Goal: Task Accomplishment & Management: Manage account settings

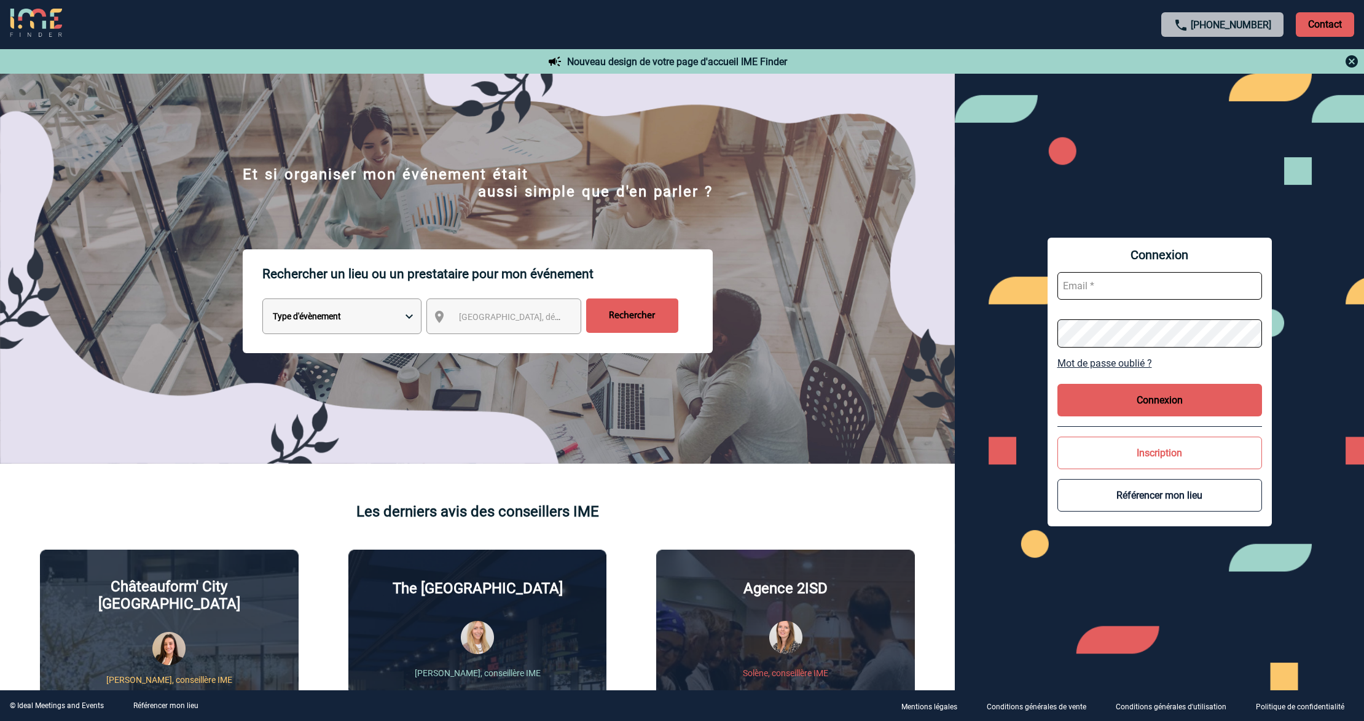
type input "[EMAIL_ADDRESS][DOMAIN_NAME]"
drag, startPoint x: 1139, startPoint y: 283, endPoint x: 1152, endPoint y: 289, distance: 13.5
click at [1139, 283] on input "[EMAIL_ADDRESS][DOMAIN_NAME]" at bounding box center [1160, 286] width 205 height 28
click at [1175, 402] on button "Connexion" at bounding box center [1160, 400] width 205 height 33
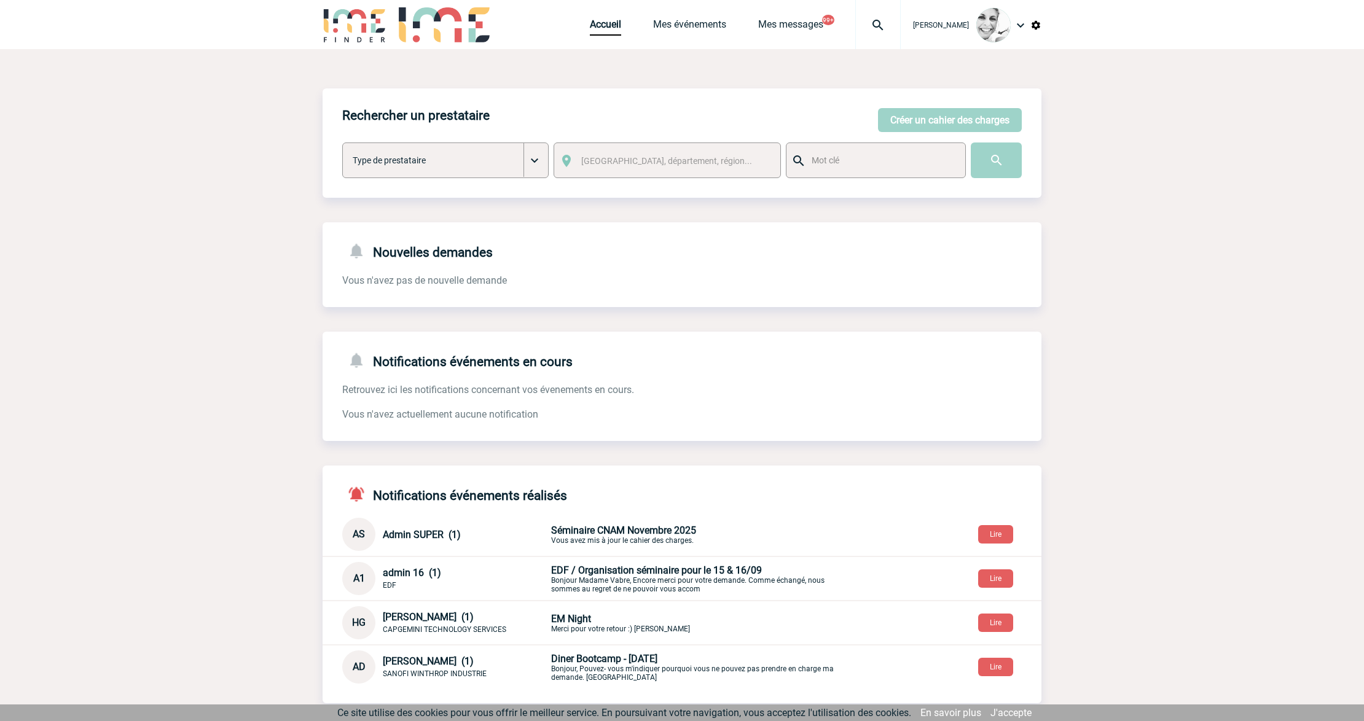
click at [886, 33] on div at bounding box center [877, 24] width 45 height 49
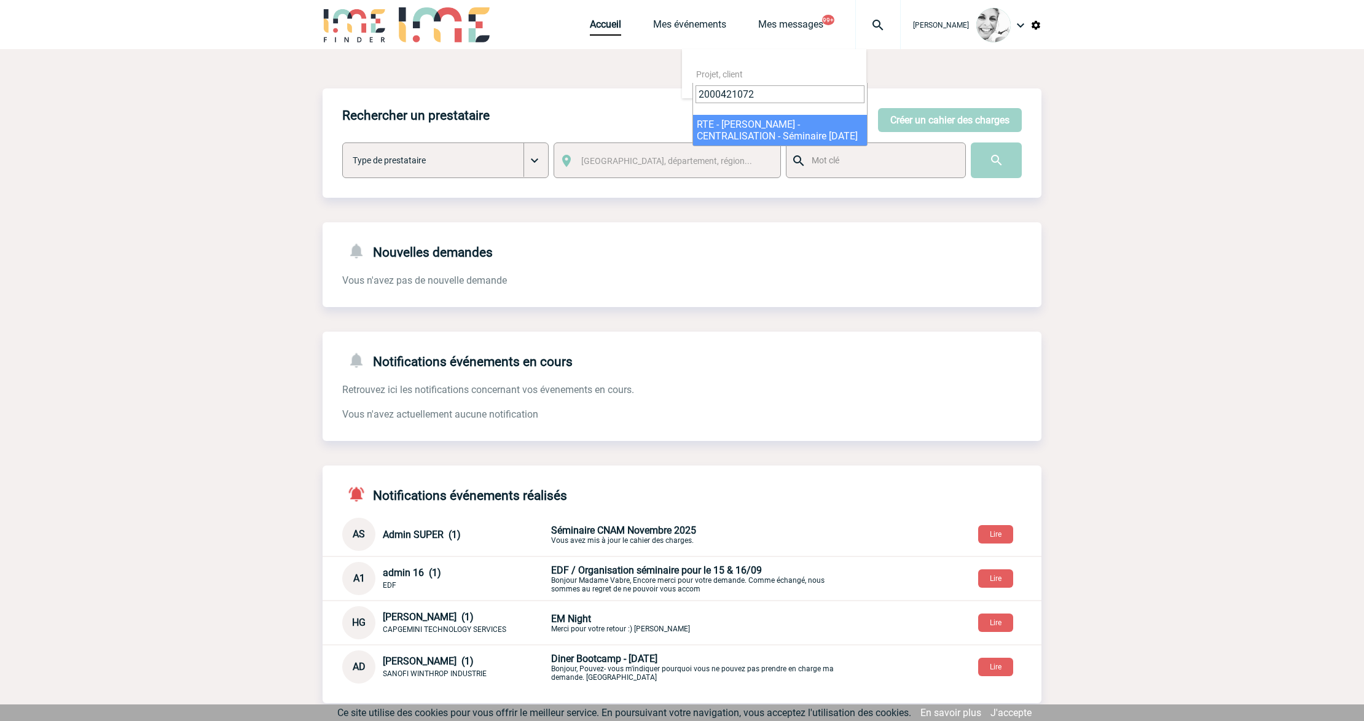
type input "2000421072"
select select "20573"
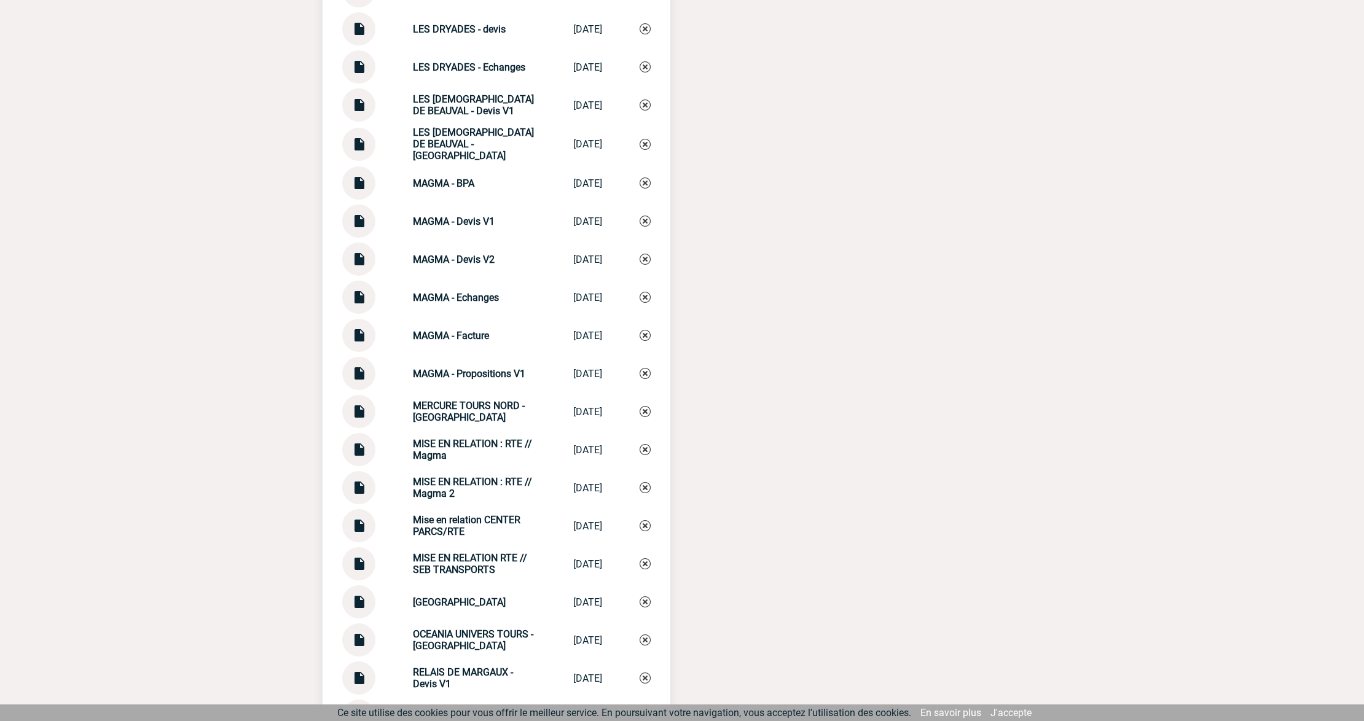
scroll to position [2762, 0]
click at [362, 339] on img at bounding box center [359, 332] width 16 height 24
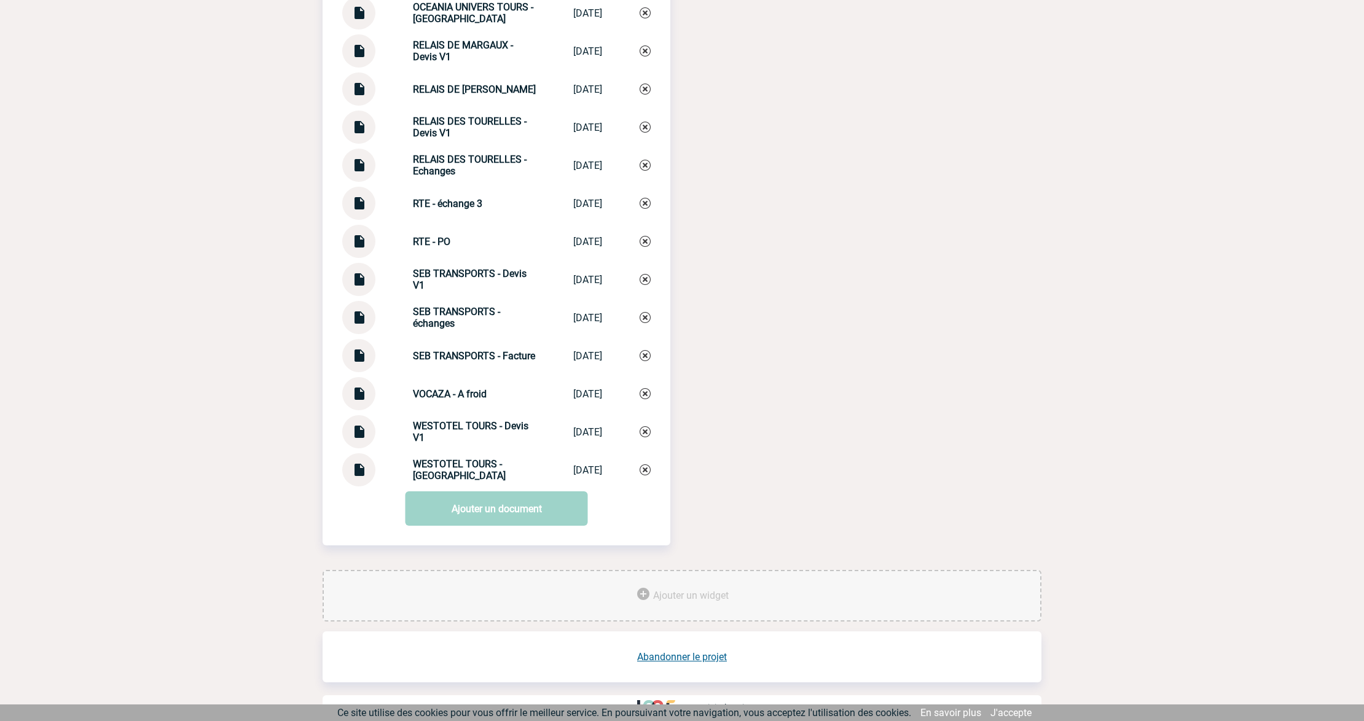
click at [364, 360] on img at bounding box center [359, 351] width 16 height 24
click at [352, 192] on img at bounding box center [359, 199] width 16 height 24
click at [487, 510] on link "Ajouter un document" at bounding box center [497, 509] width 183 height 34
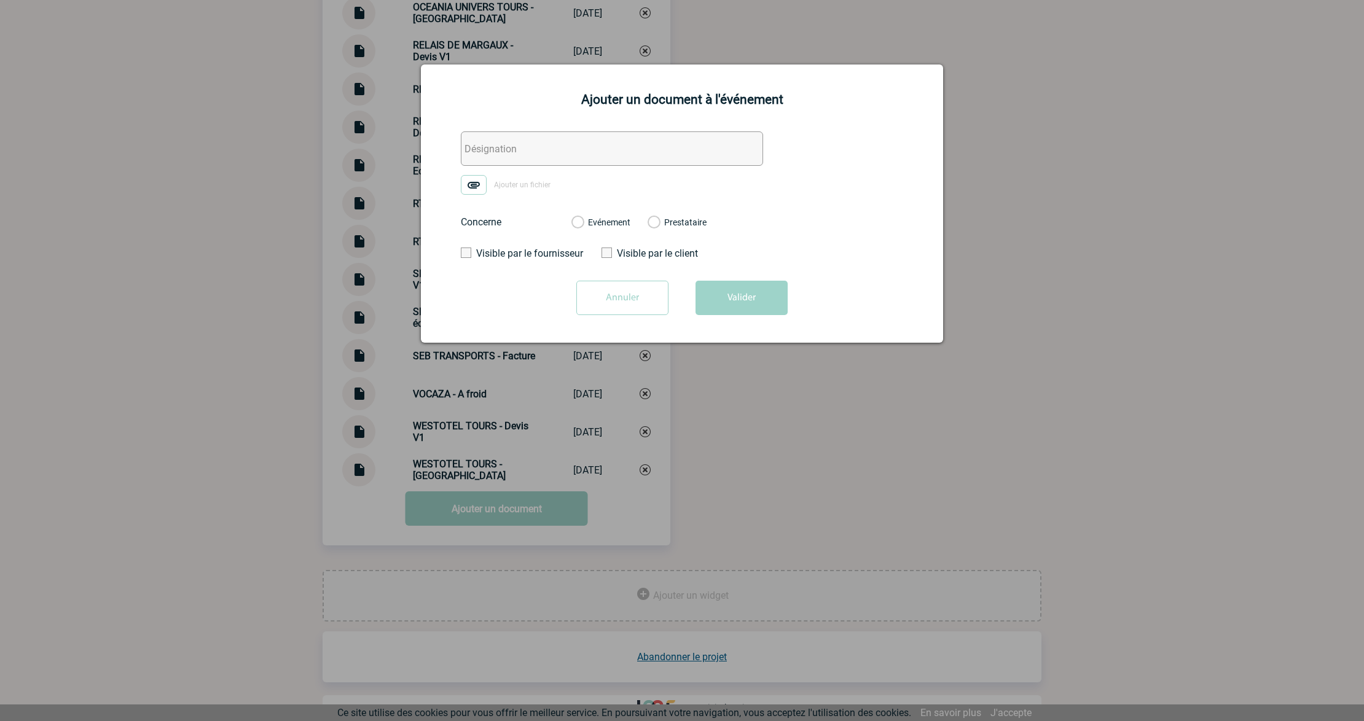
click at [574, 150] on input "text" at bounding box center [612, 149] width 302 height 34
type input "0. RTE - Attente validation factures"
click at [481, 189] on img at bounding box center [474, 185] width 26 height 20
click at [0, 0] on input "Ajouter un fichier" at bounding box center [0, 0] width 0 height 0
click at [583, 227] on label "Evénement" at bounding box center [578, 223] width 12 height 11
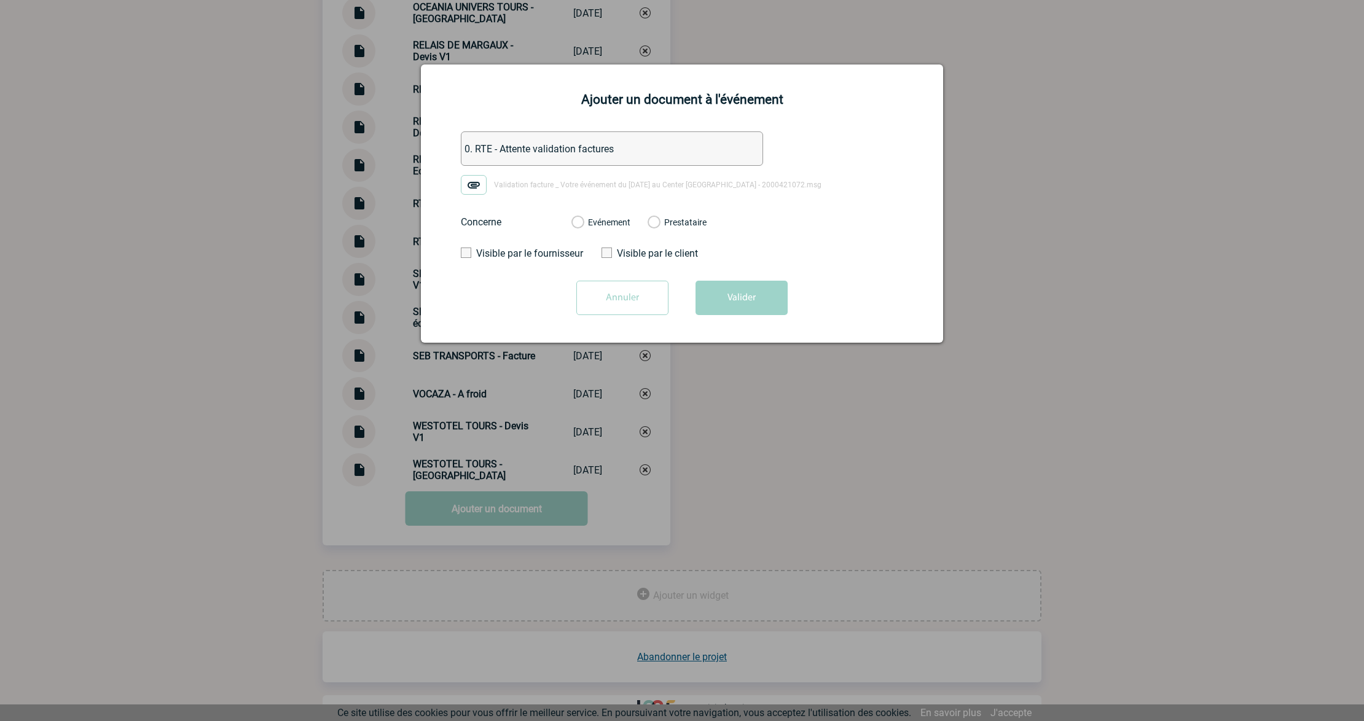
click at [0, 0] on input "Evénement" at bounding box center [0, 0] width 0 height 0
click at [743, 308] on button "Valider" at bounding box center [742, 298] width 92 height 34
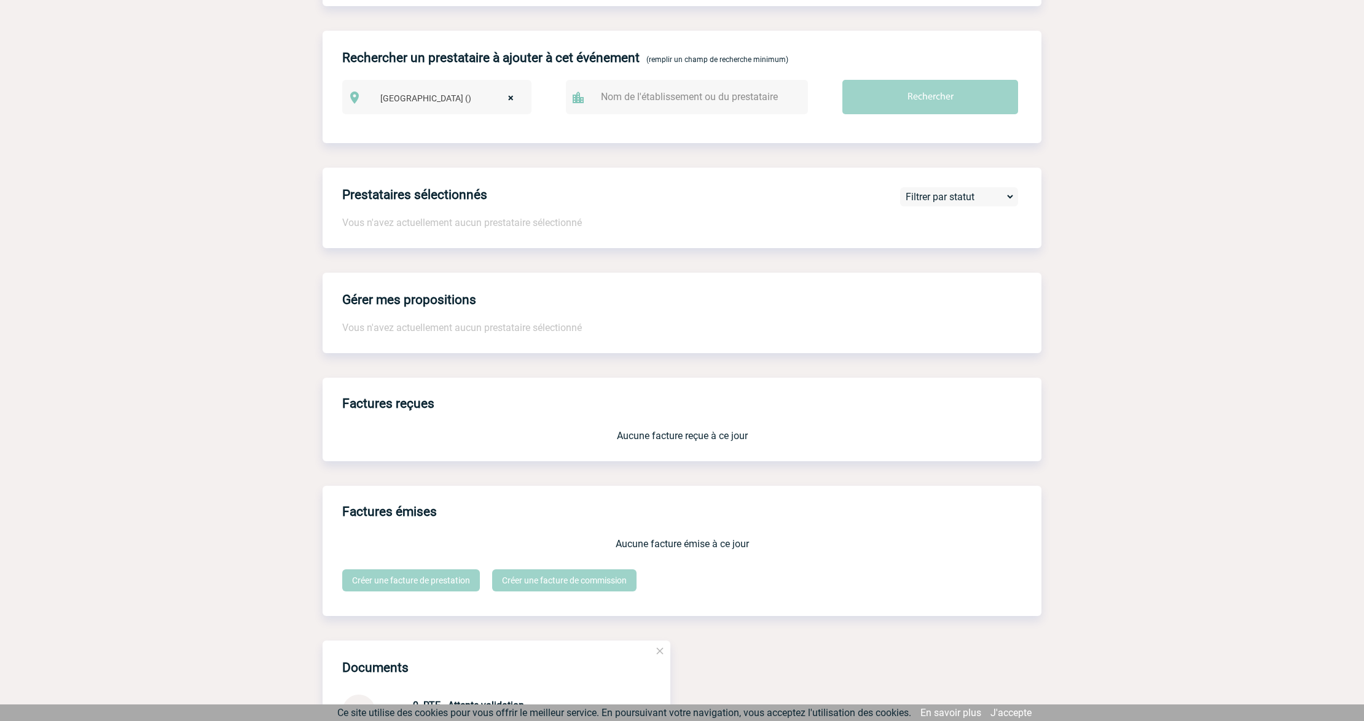
scroll to position [0, 0]
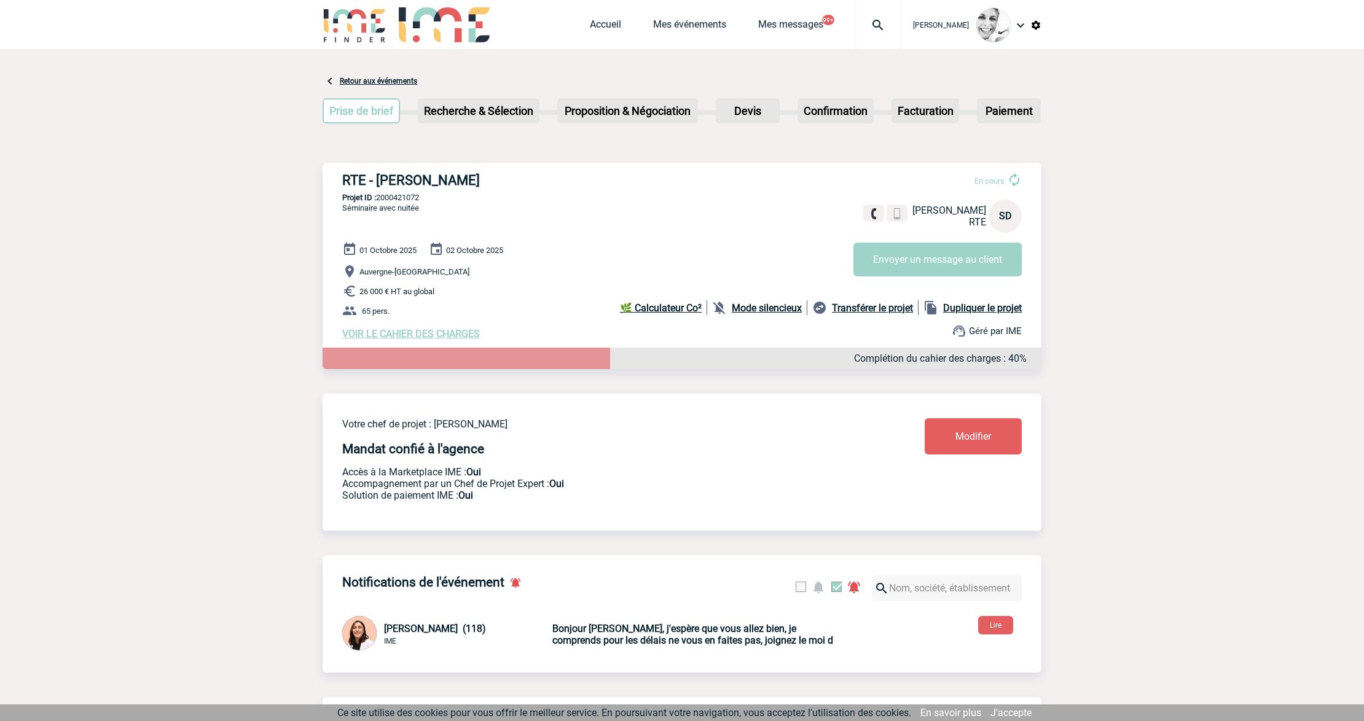
click at [889, 31] on img at bounding box center [878, 25] width 44 height 15
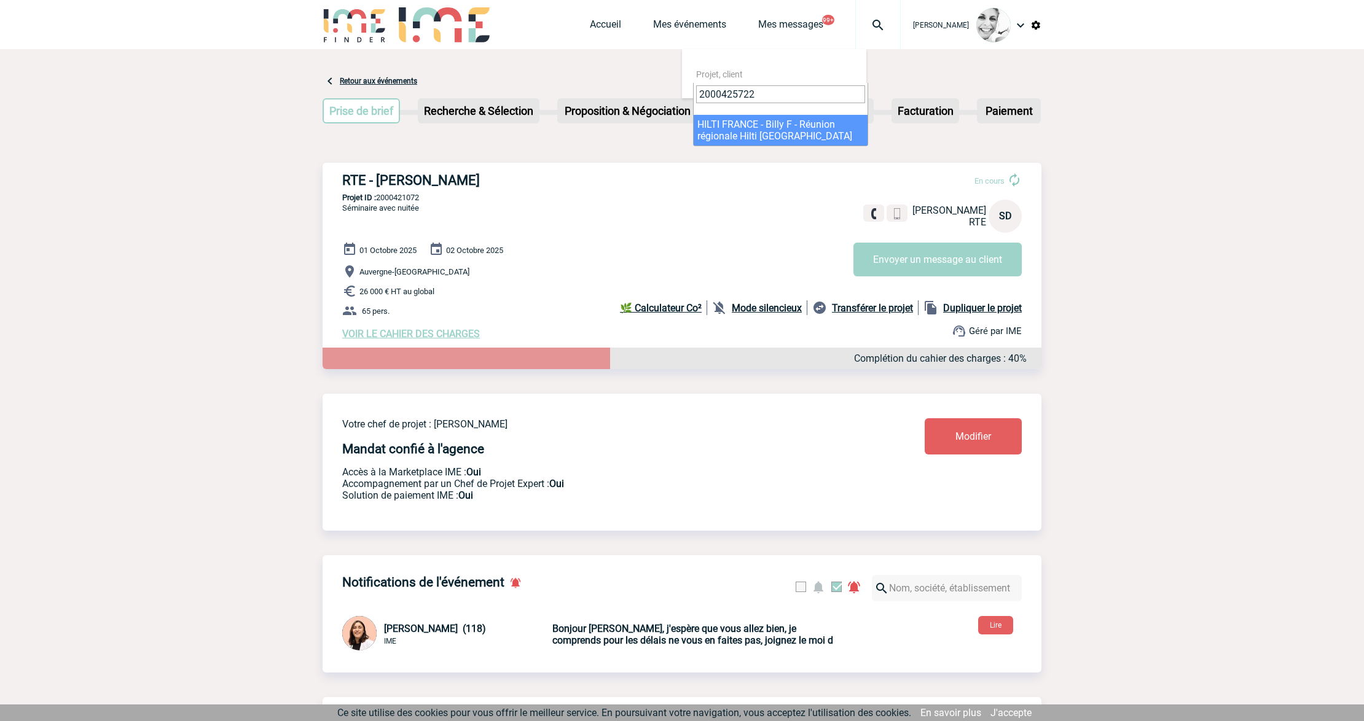
type input "2000425722"
select select "25223"
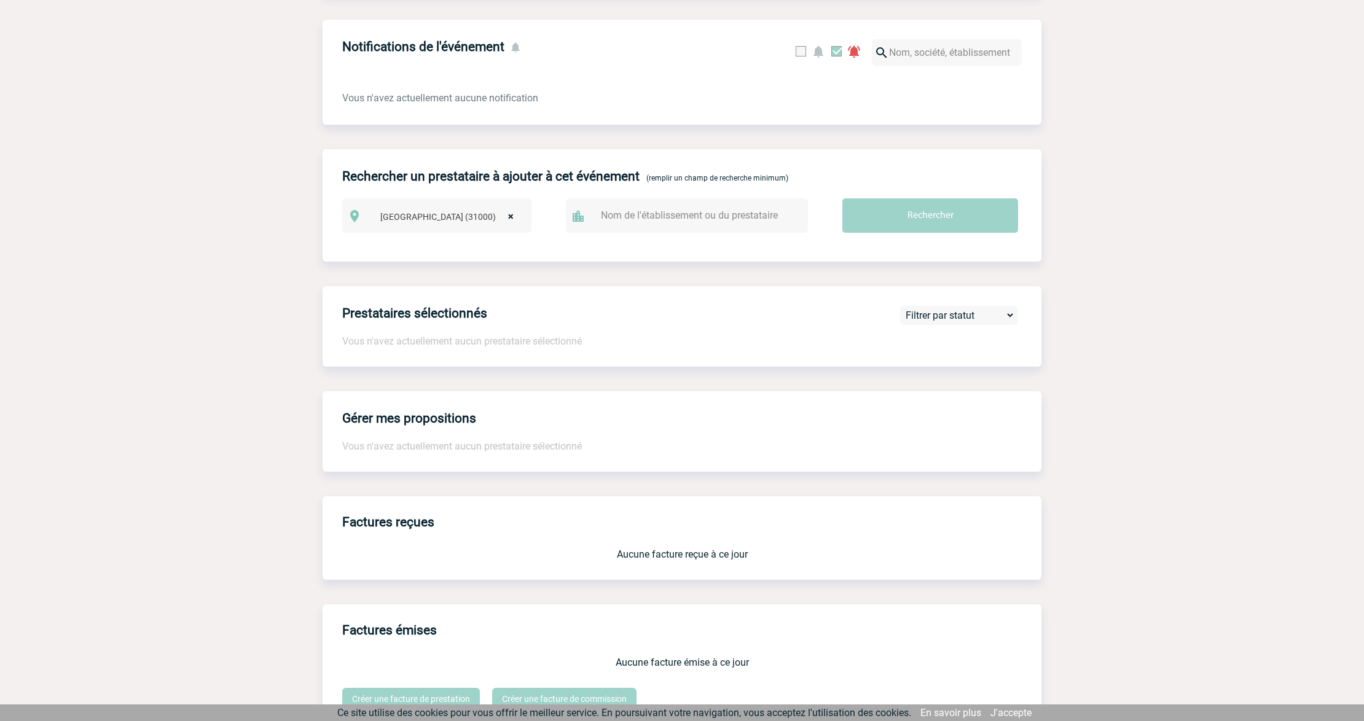
scroll to position [736, 0]
